Goal: Ask a question

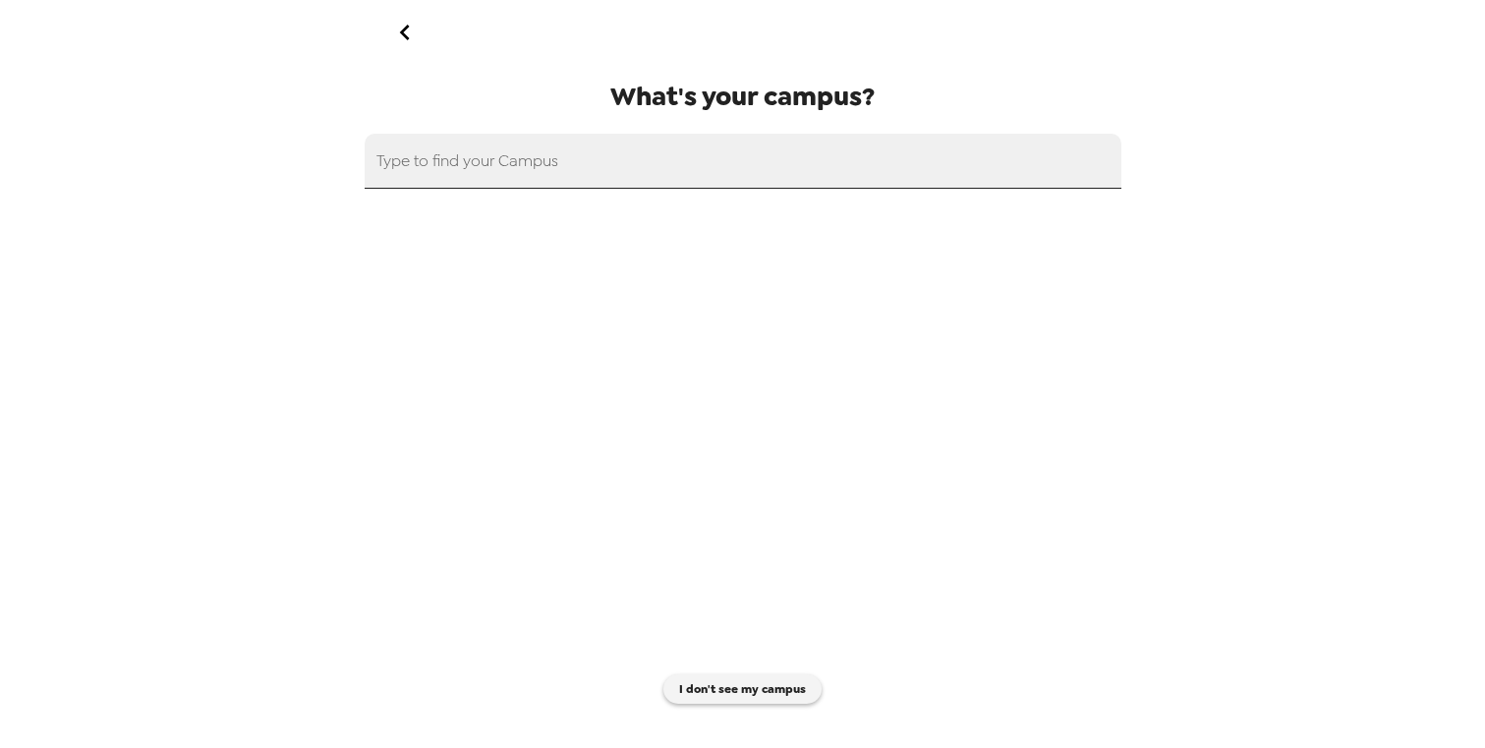
click at [639, 187] on input "text" at bounding box center [743, 161] width 757 height 55
type input "suff"
click at [738, 680] on button "I don't see my campus" at bounding box center [742, 688] width 158 height 29
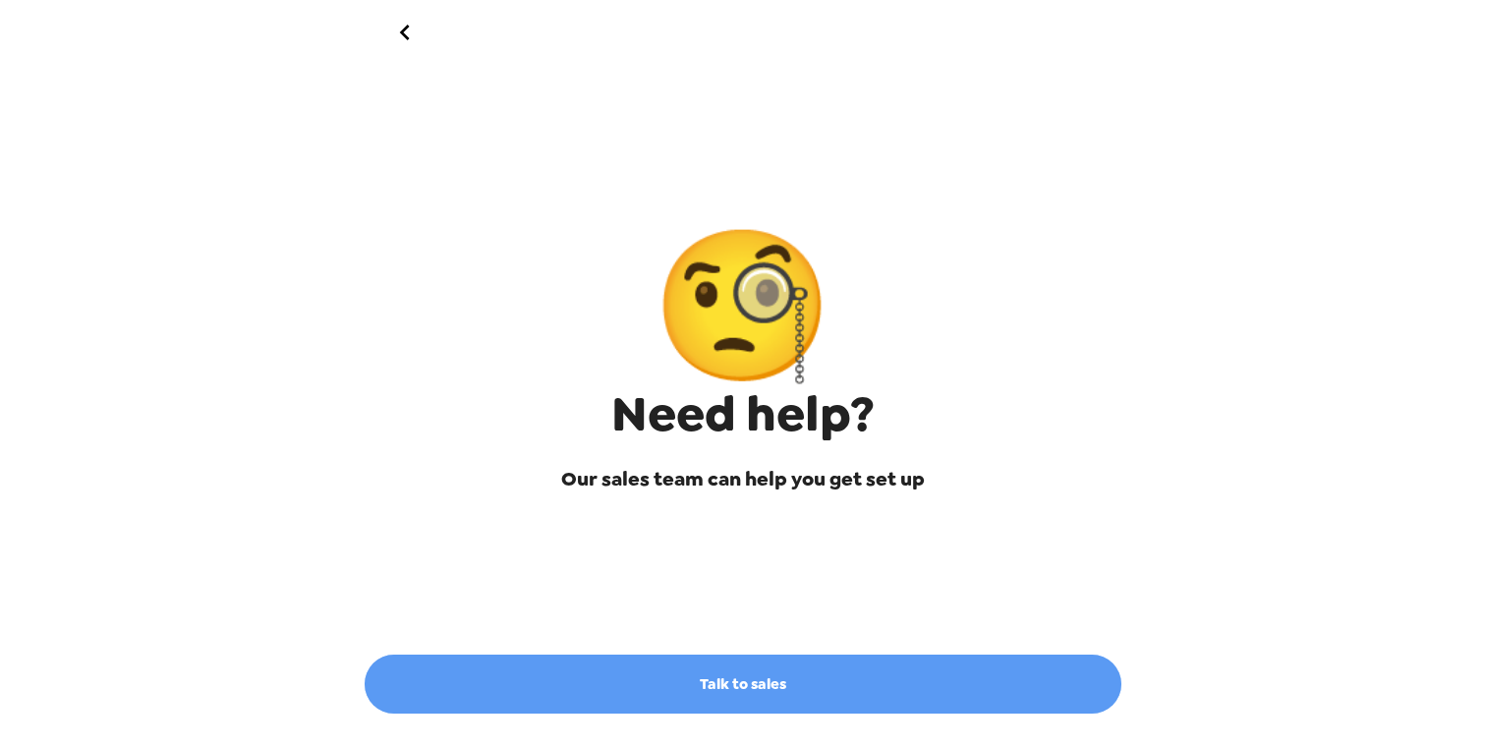
click at [737, 680] on link "Talk to sales" at bounding box center [743, 683] width 757 height 59
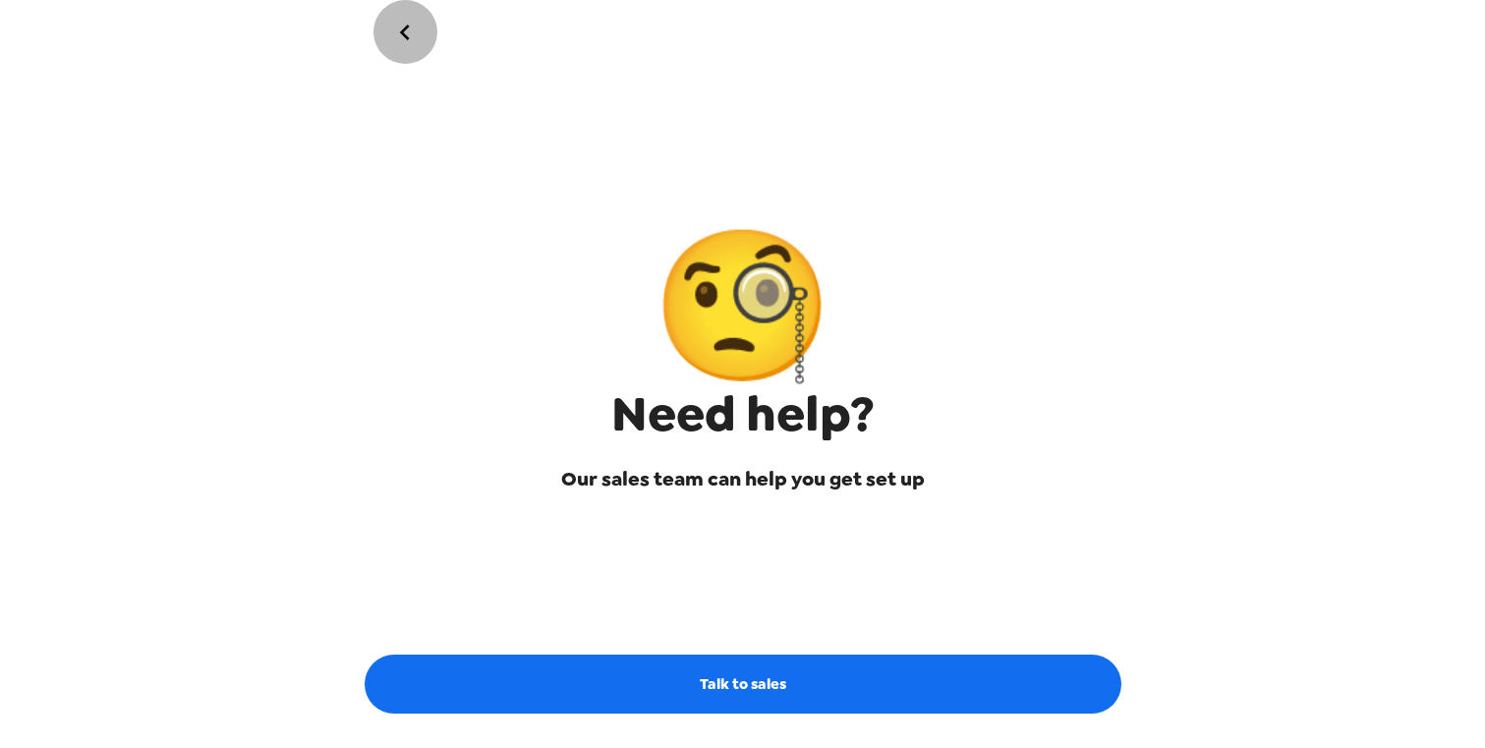
click at [402, 43] on icon "go back" at bounding box center [404, 32] width 31 height 31
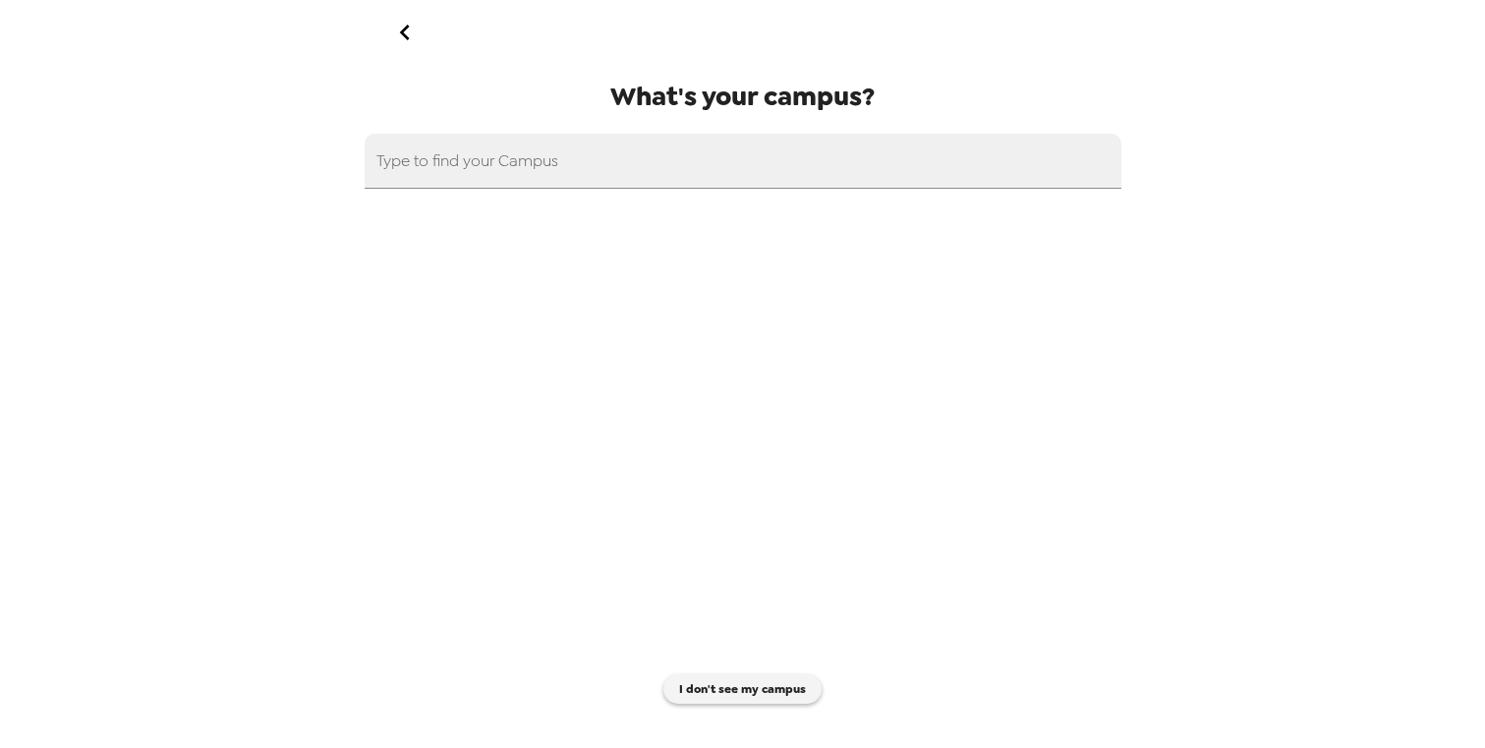
click at [514, 153] on div "Type to find your Campus" at bounding box center [743, 161] width 757 height 55
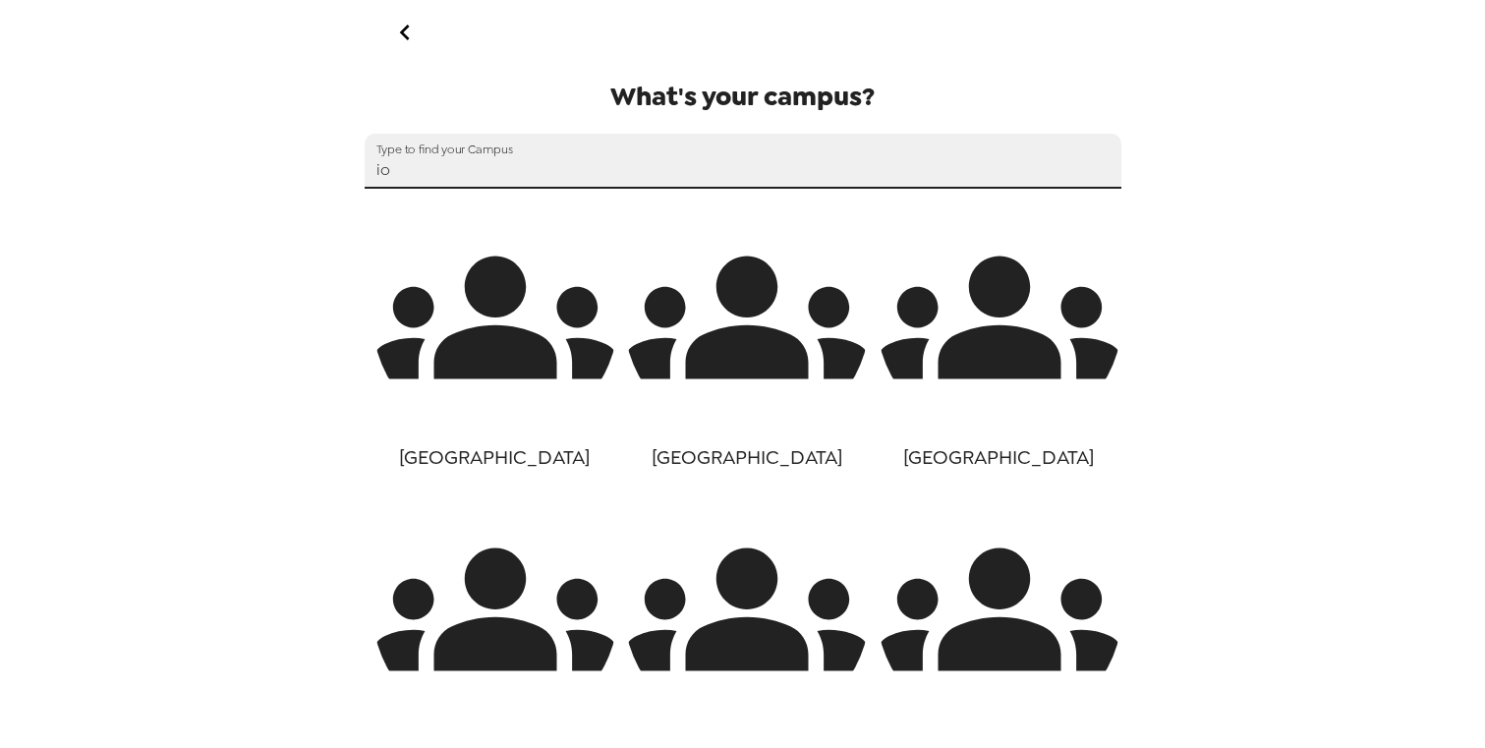
type input "i"
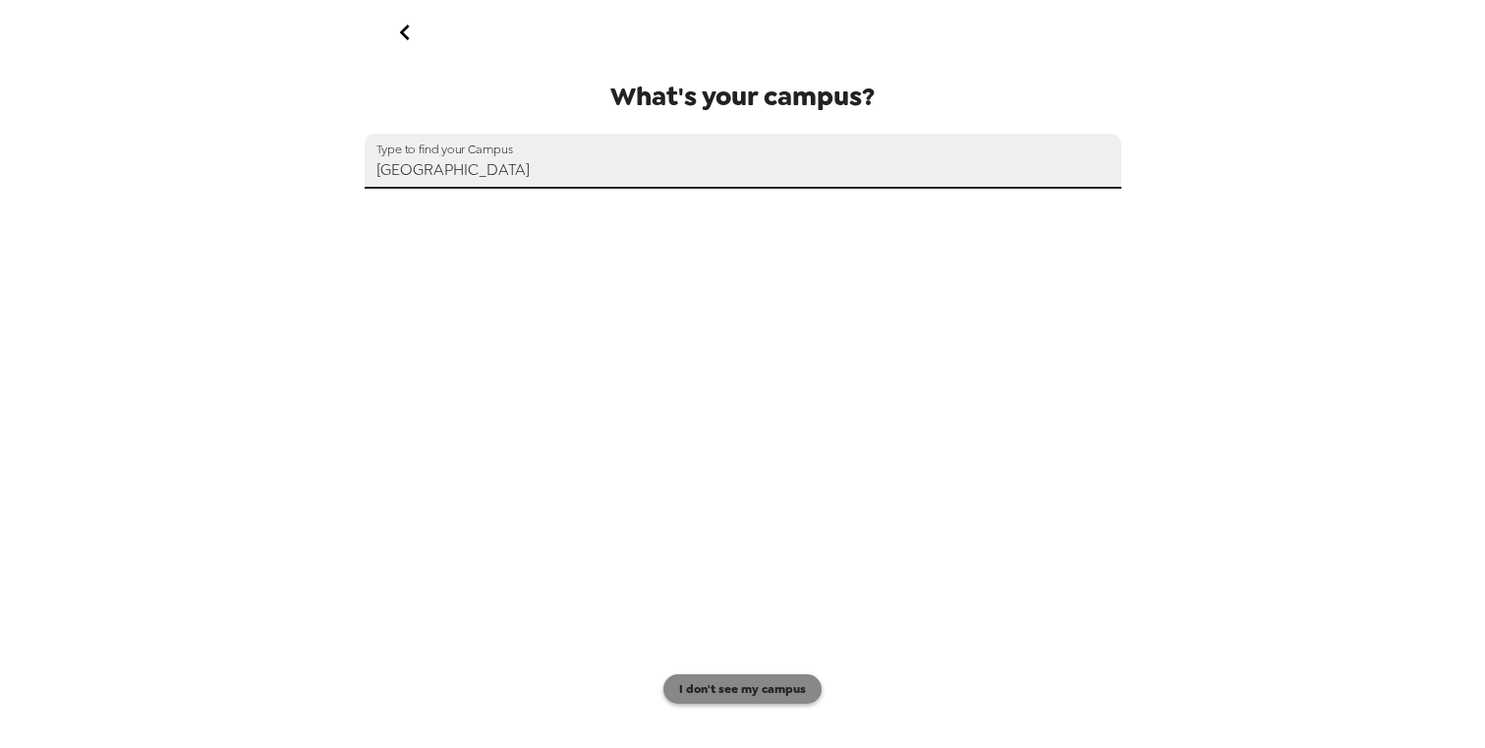
type input "[GEOGRAPHIC_DATA]"
click at [723, 678] on button "I don't see my campus" at bounding box center [742, 688] width 158 height 29
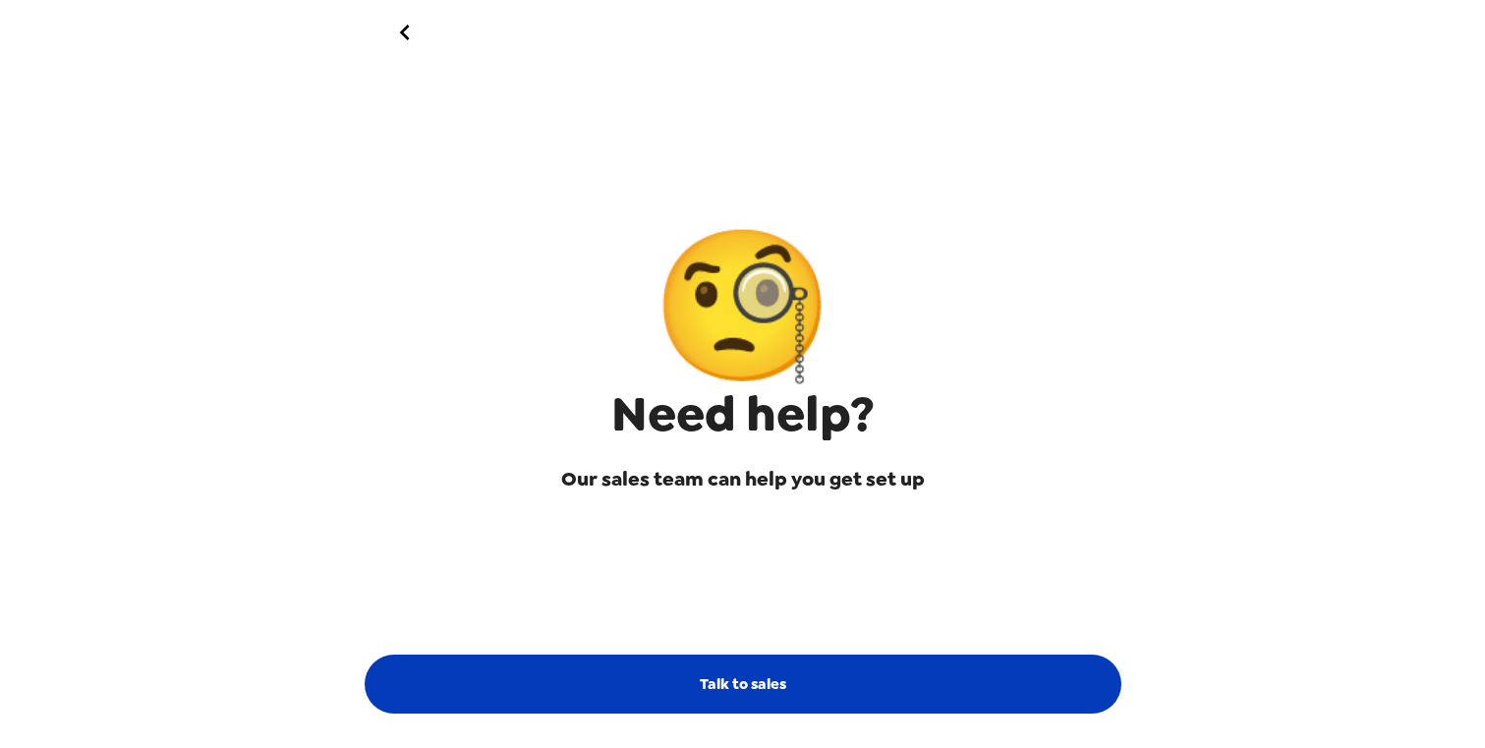
click at [731, 683] on link "Talk to sales" at bounding box center [743, 683] width 757 height 59
